Goal: Task Accomplishment & Management: Manage account settings

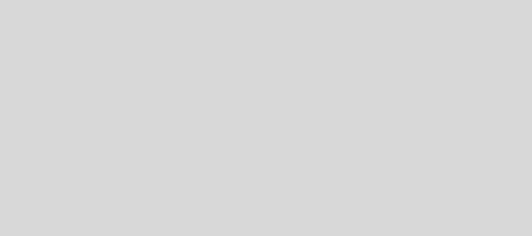
select select "es"
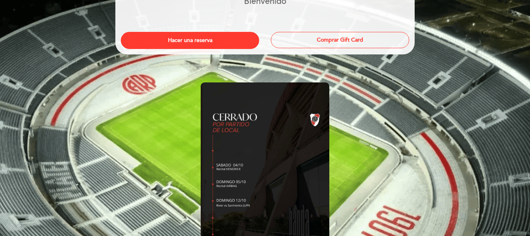
scroll to position [117, 0]
